Goal: Task Accomplishment & Management: Manage account settings

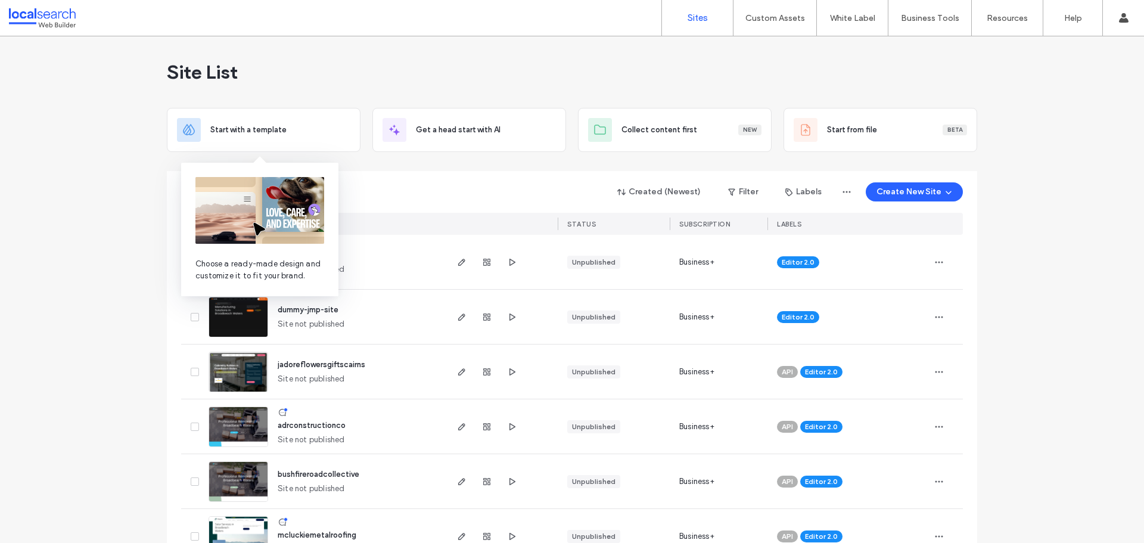
click at [254, 188] on img at bounding box center [259, 210] width 129 height 67
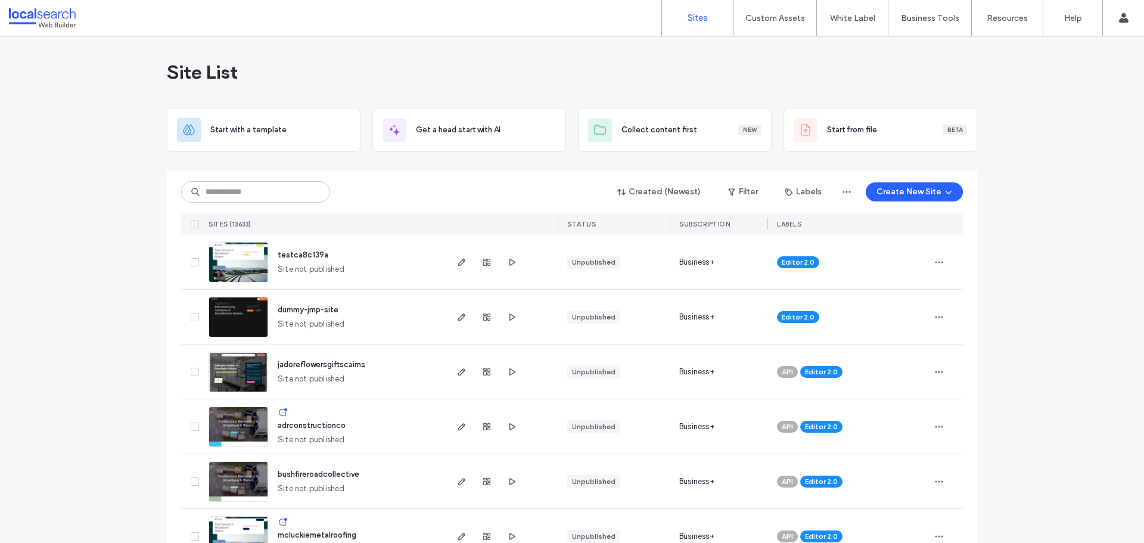
click at [219, 188] on input at bounding box center [255, 191] width 149 height 21
paste input "********"
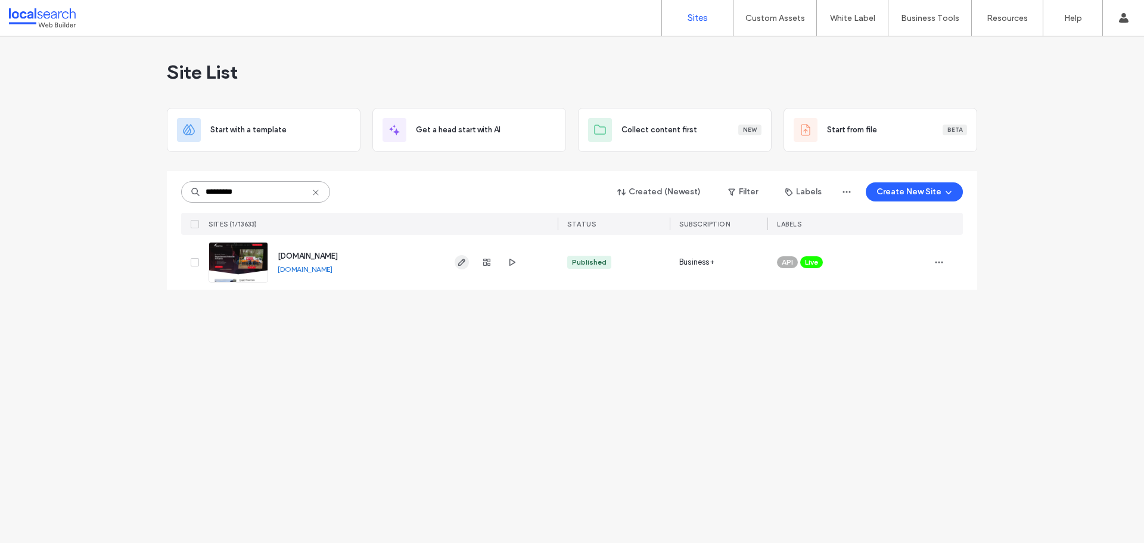
type input "********"
click at [459, 259] on icon "button" at bounding box center [462, 262] width 10 height 10
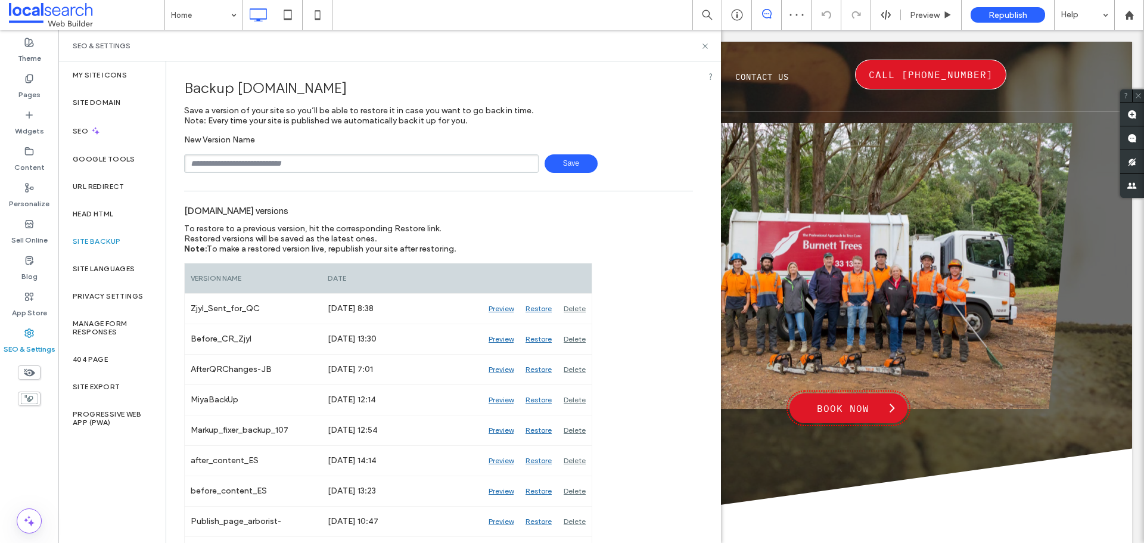
type input "**********"
click at [568, 158] on span "Save" at bounding box center [571, 163] width 53 height 18
drag, startPoint x: 706, startPoint y: 47, endPoint x: 650, endPoint y: 15, distance: 64.6
click at [706, 47] on use at bounding box center [704, 45] width 5 height 5
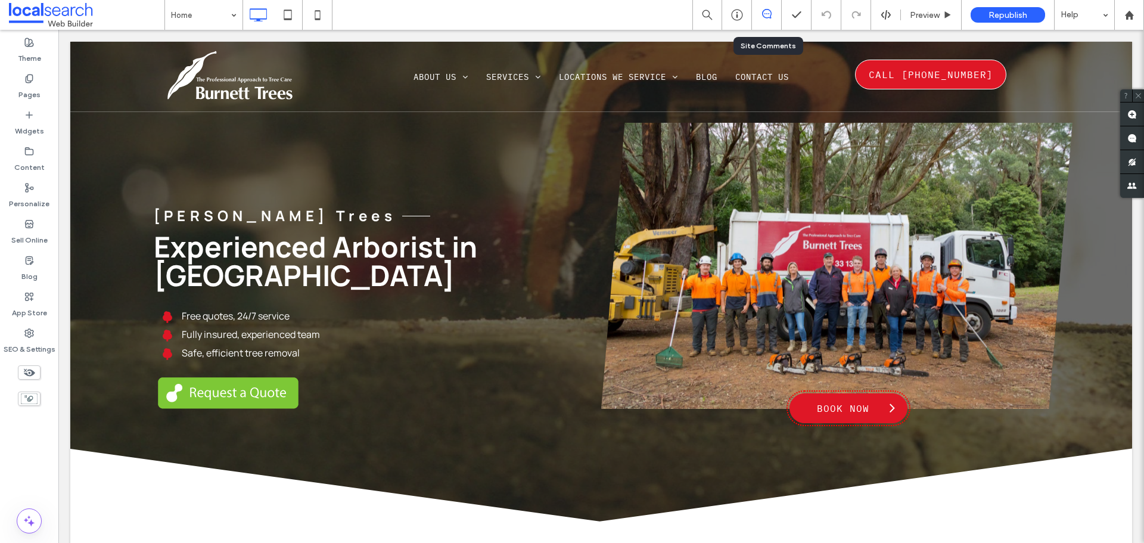
click at [767, 17] on icon at bounding box center [767, 14] width 10 height 10
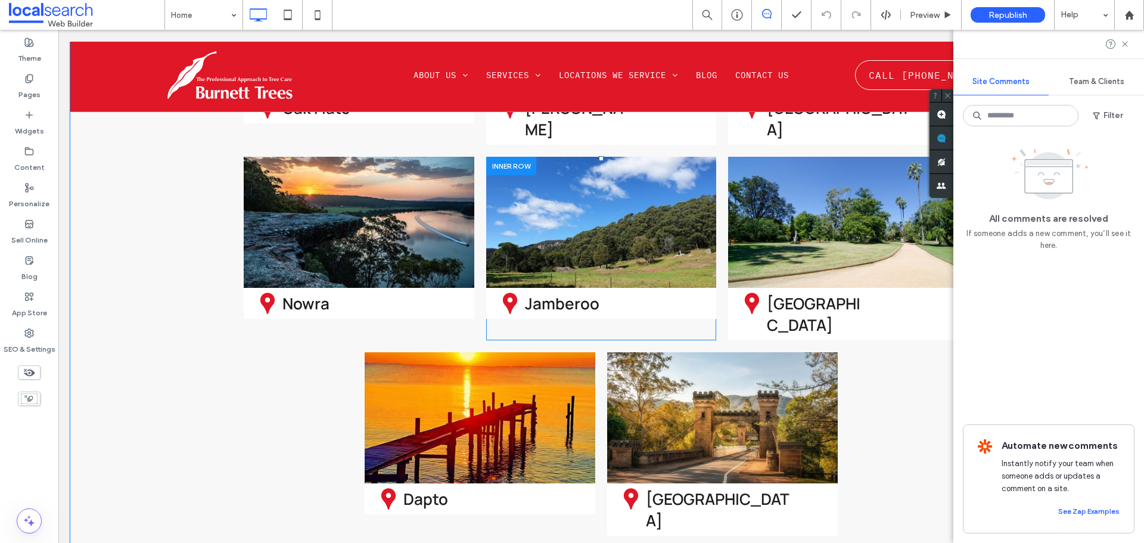
scroll to position [3813, 0]
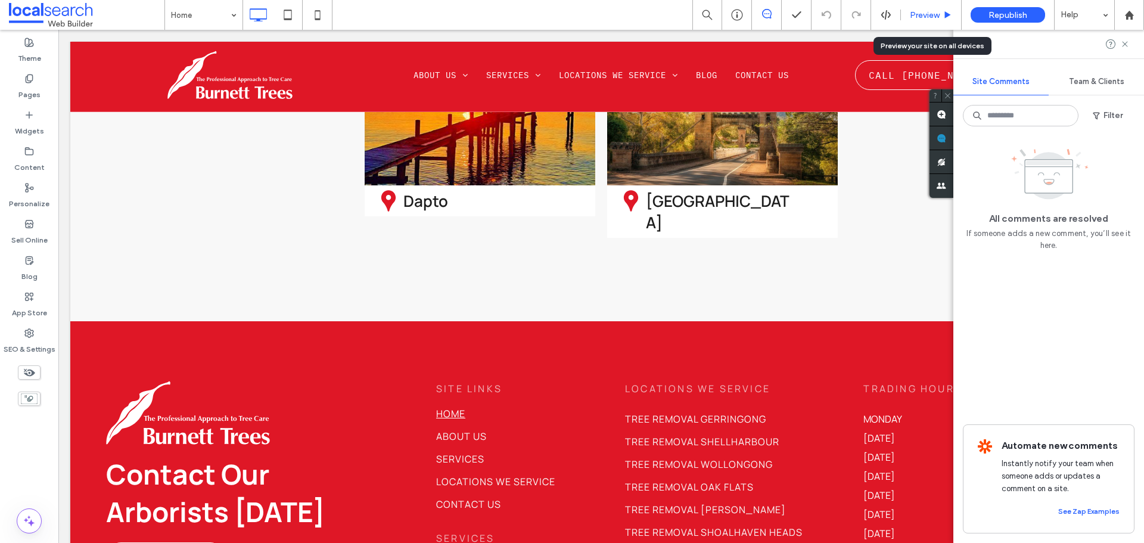
drag, startPoint x: 923, startPoint y: 16, endPoint x: 863, endPoint y: 5, distance: 60.5
click at [923, 16] on span "Preview" at bounding box center [925, 15] width 30 height 10
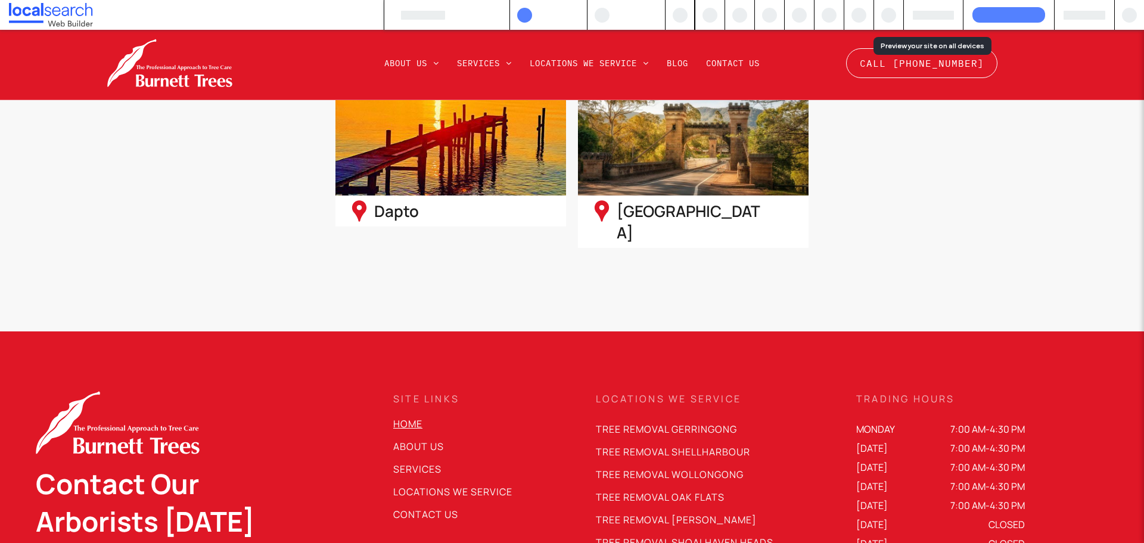
scroll to position [3830, 0]
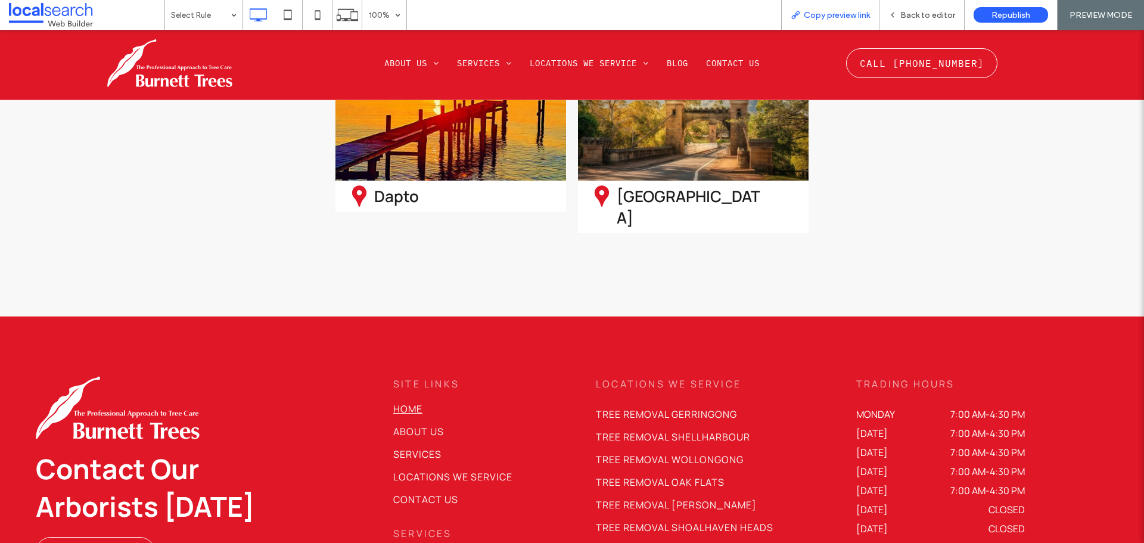
click at [811, 17] on span "Copy preview link" at bounding box center [837, 15] width 66 height 10
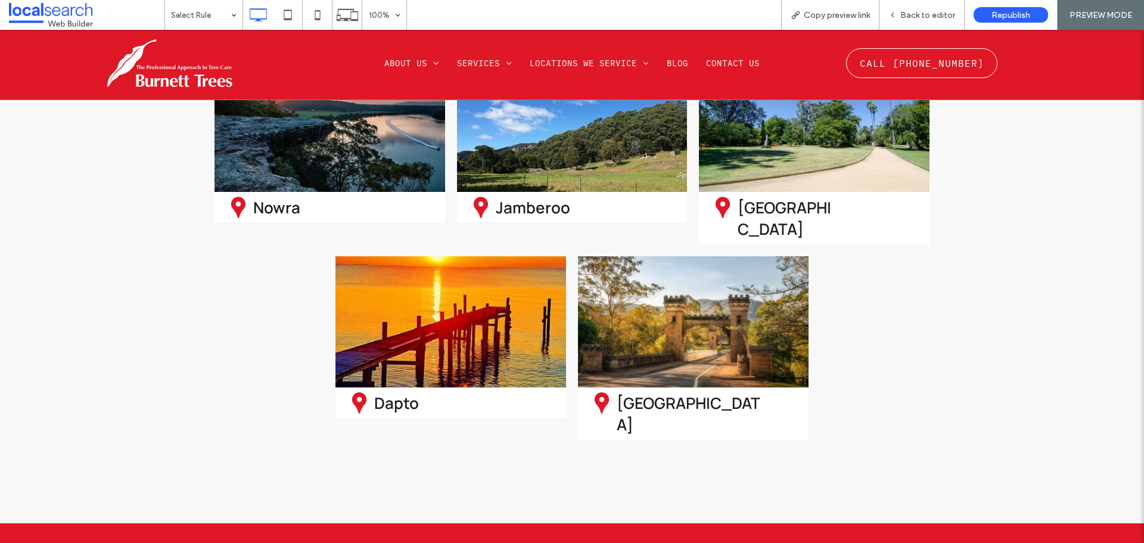
scroll to position [3473, 0]
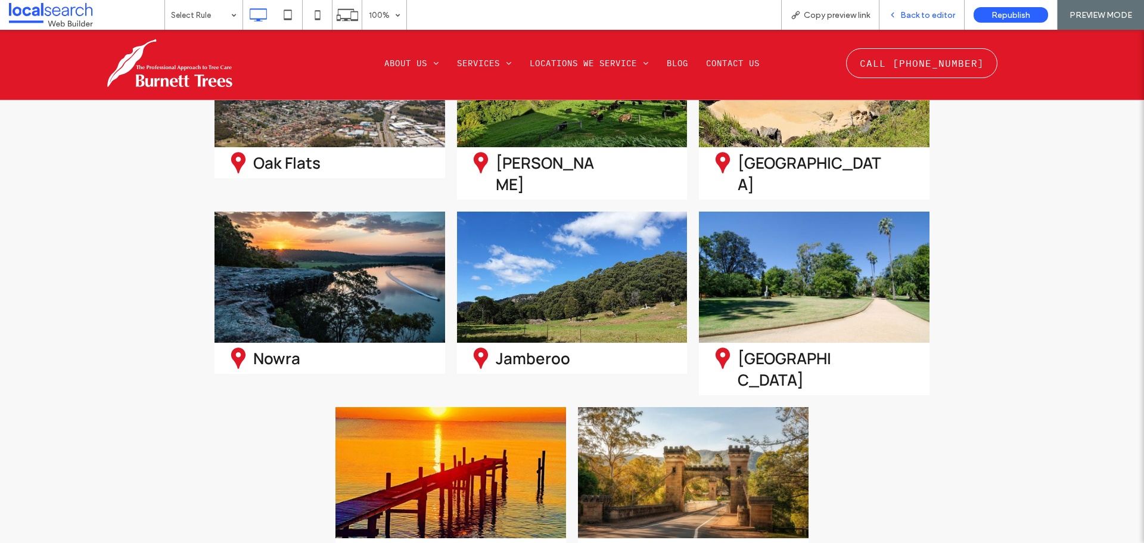
click at [911, 14] on span "Back to editor" at bounding box center [927, 15] width 55 height 10
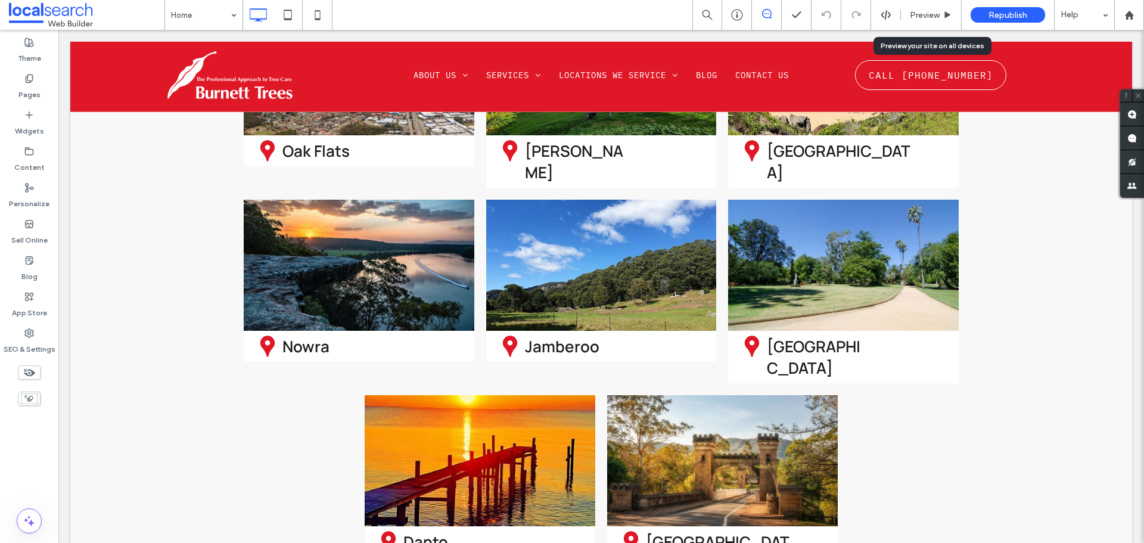
scroll to position [3456, 0]
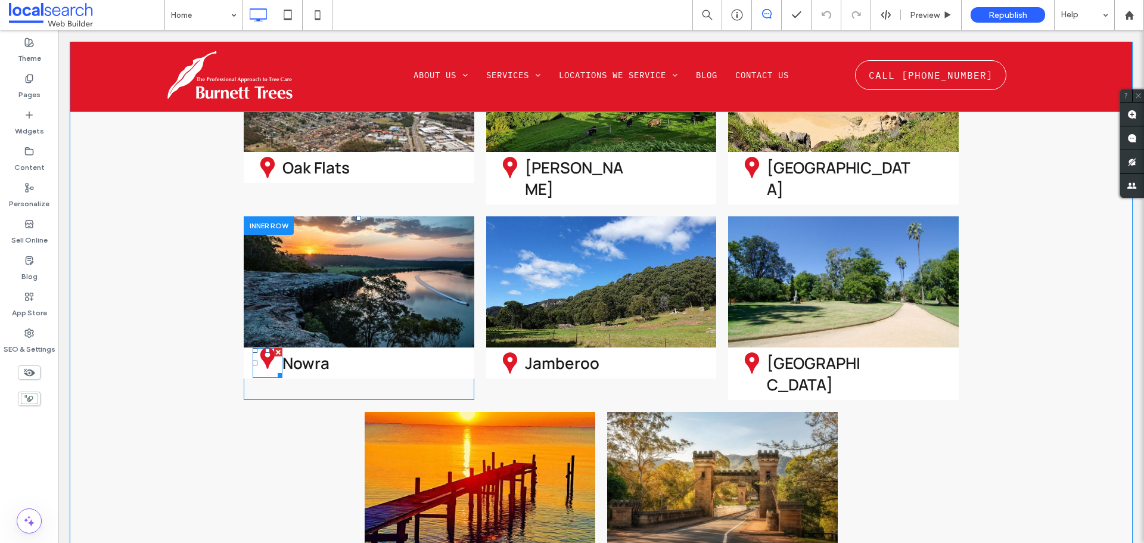
click at [255, 343] on icon at bounding box center [268, 358] width 30 height 30
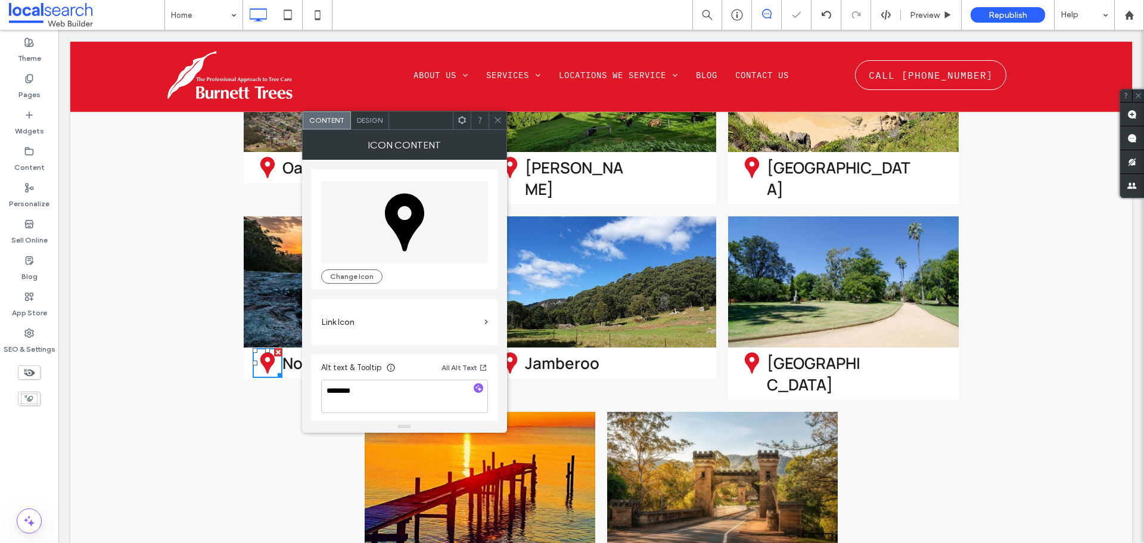
click at [499, 125] on span at bounding box center [497, 120] width 9 height 18
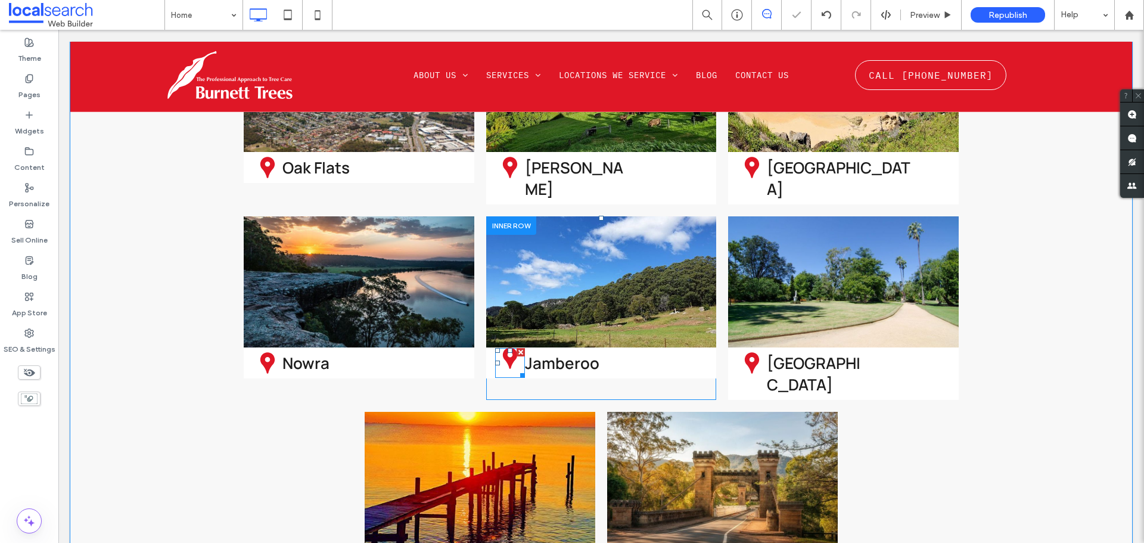
click at [505, 343] on icon at bounding box center [510, 358] width 30 height 30
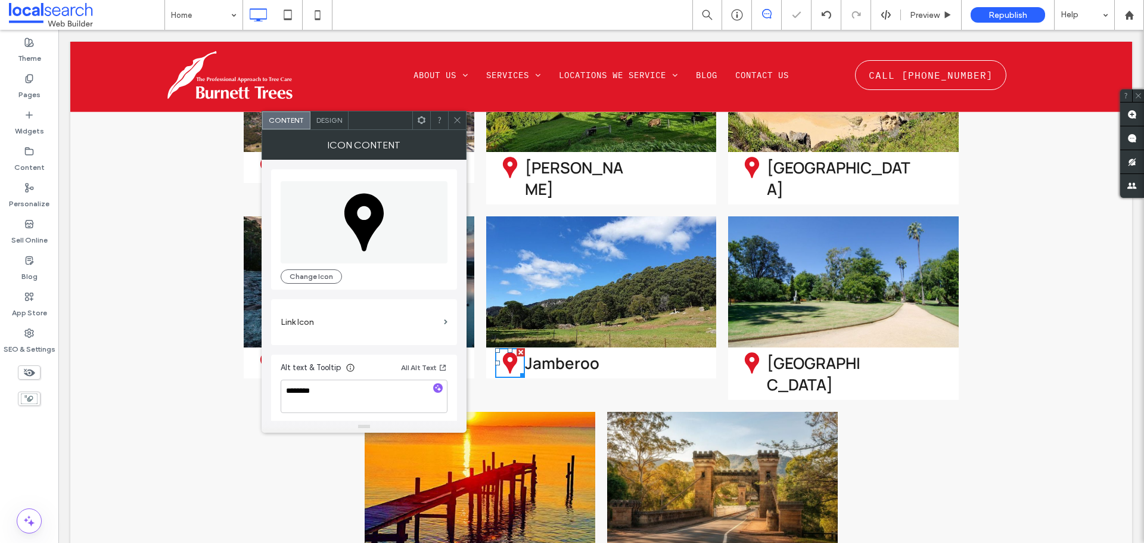
click at [460, 116] on icon at bounding box center [457, 120] width 9 height 9
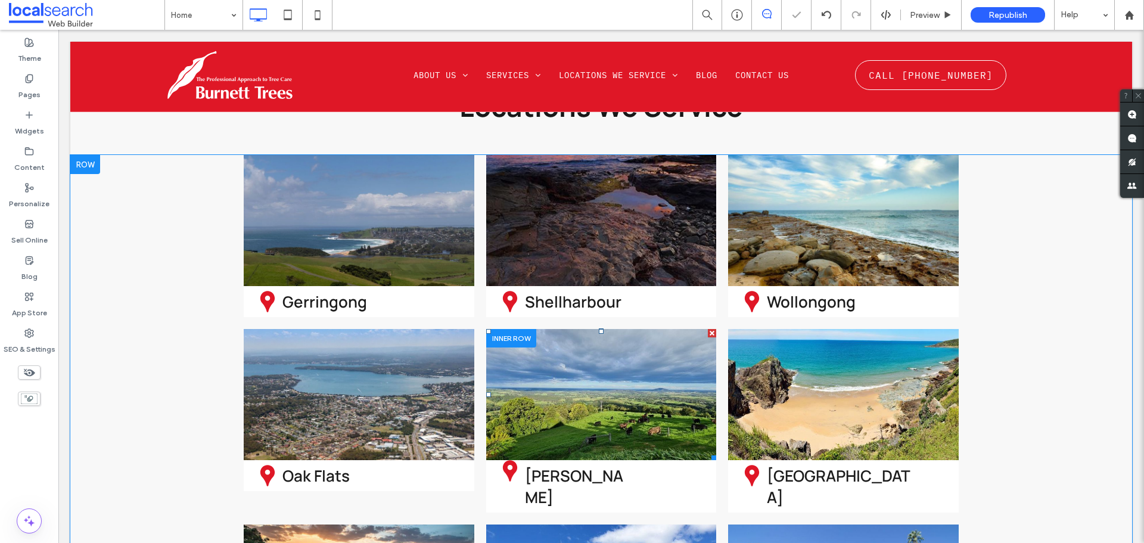
scroll to position [3098, 0]
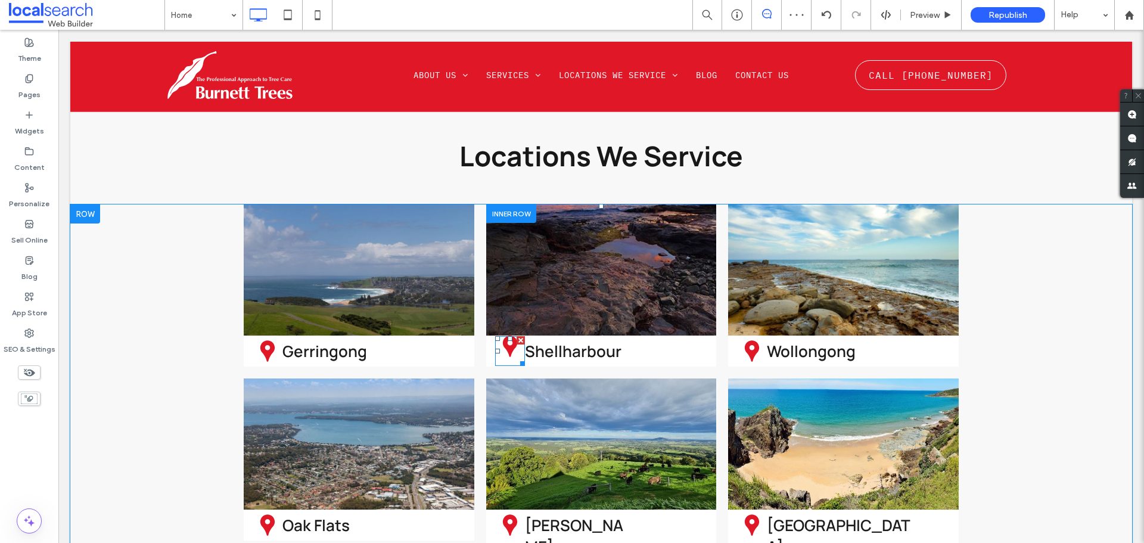
click at [510, 331] on icon at bounding box center [510, 346] width 30 height 30
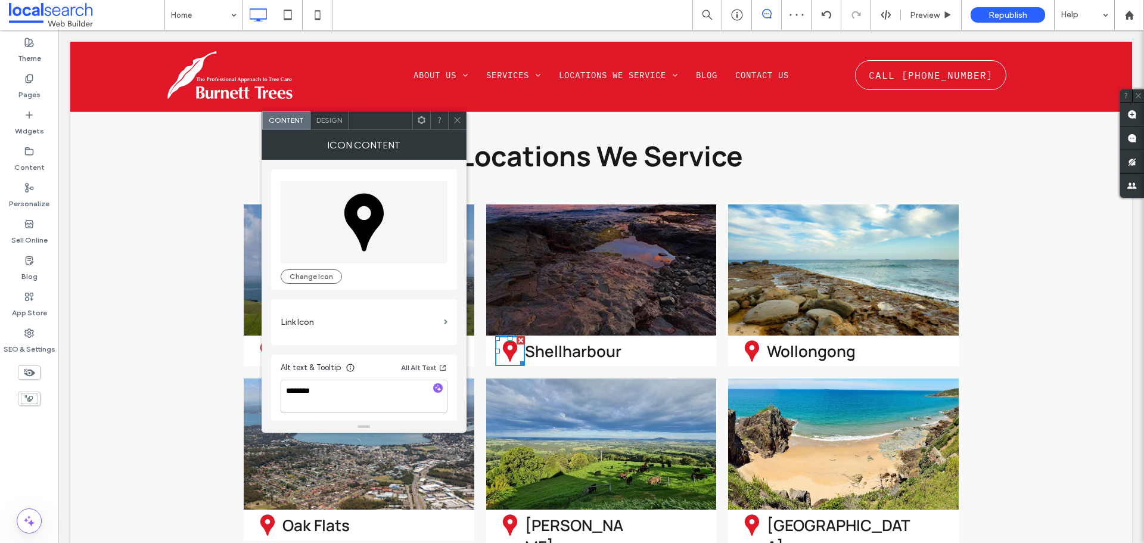
click at [456, 123] on icon at bounding box center [457, 120] width 9 height 9
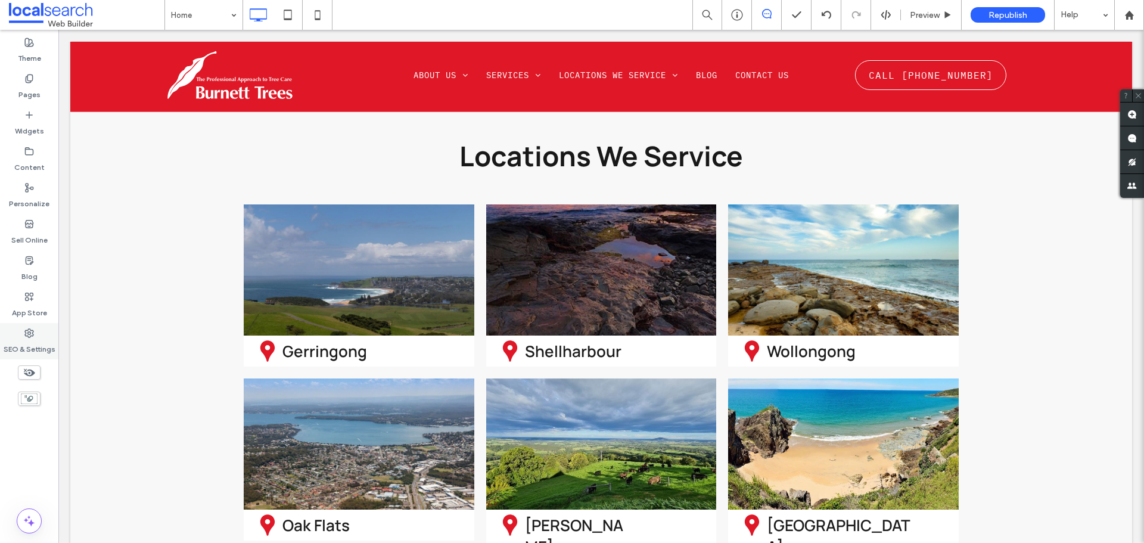
drag, startPoint x: 29, startPoint y: 347, endPoint x: 32, endPoint y: 341, distance: 7.2
click at [29, 347] on label "SEO & Settings" at bounding box center [30, 346] width 52 height 17
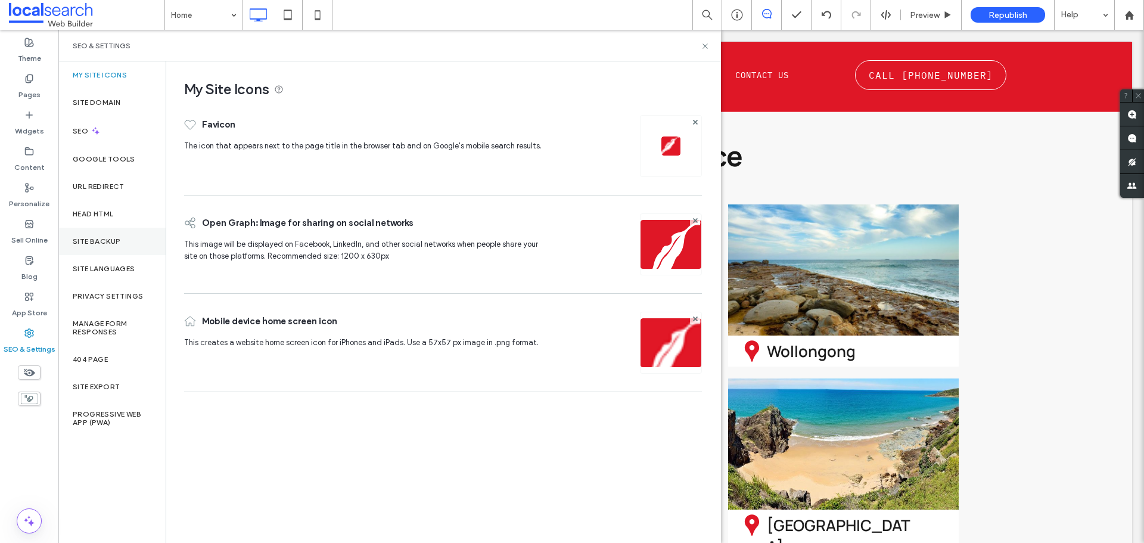
click at [94, 247] on div "Site Backup" at bounding box center [111, 241] width 107 height 27
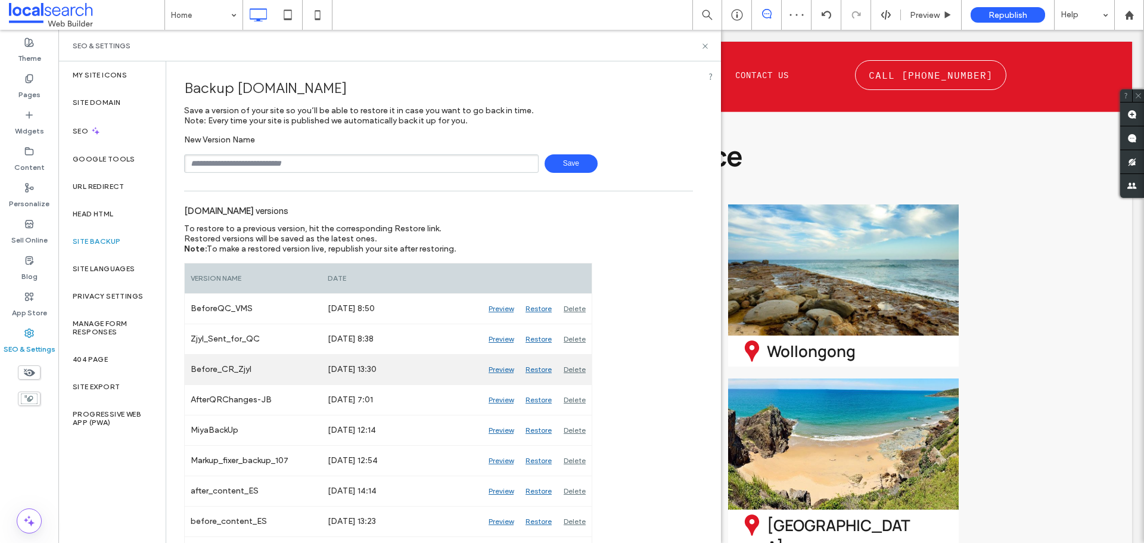
click at [499, 369] on div "Preview" at bounding box center [501, 370] width 37 height 30
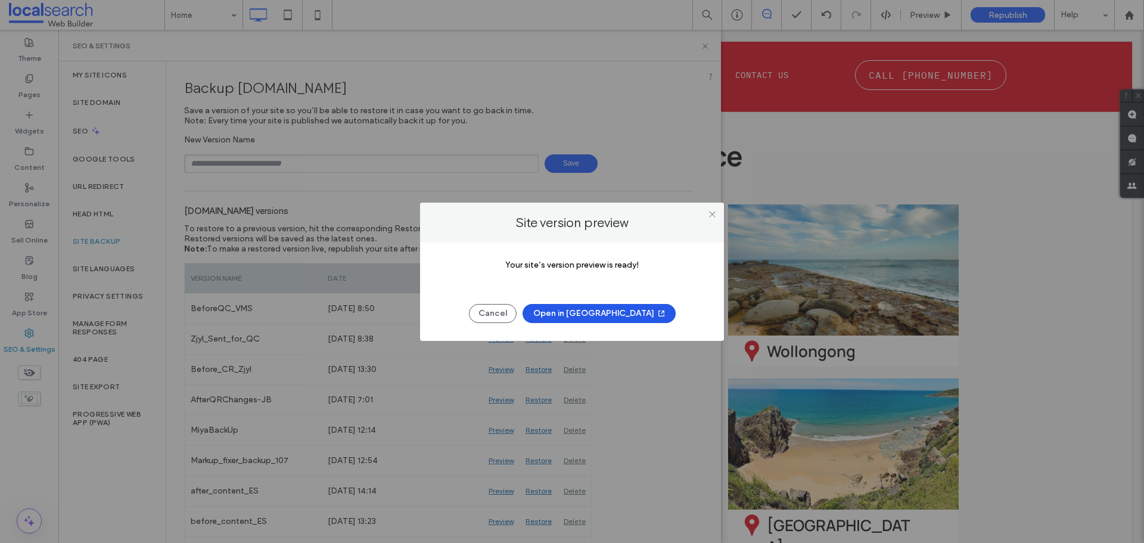
click at [587, 312] on button "Open in [GEOGRAPHIC_DATA]" at bounding box center [599, 313] width 153 height 19
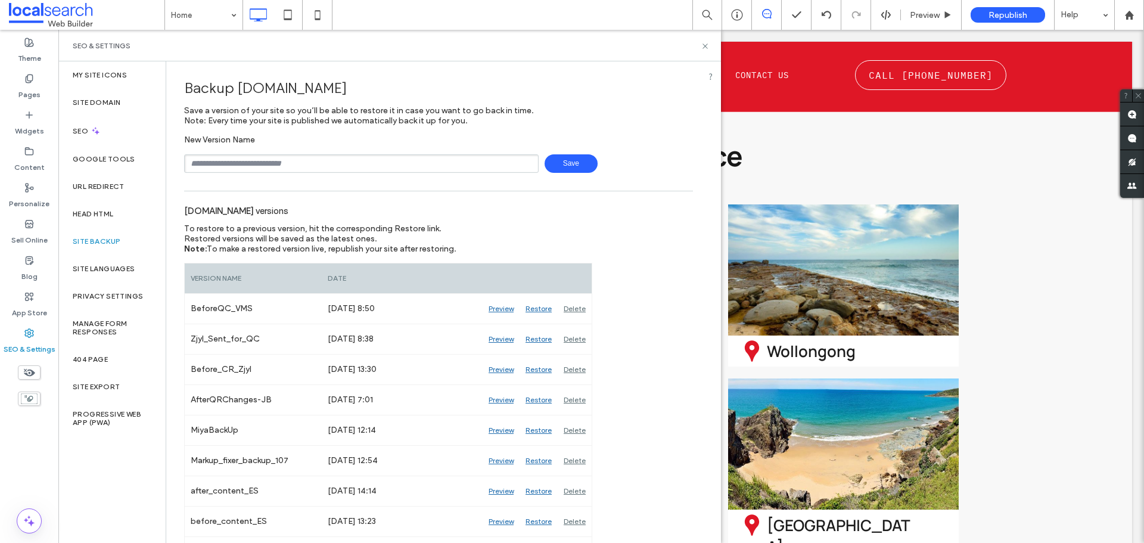
click at [291, 160] on input "text" at bounding box center [361, 163] width 355 height 18
type input "**********"
click at [554, 164] on span "Save" at bounding box center [571, 163] width 53 height 18
